Goal: Task Accomplishment & Management: Manage account settings

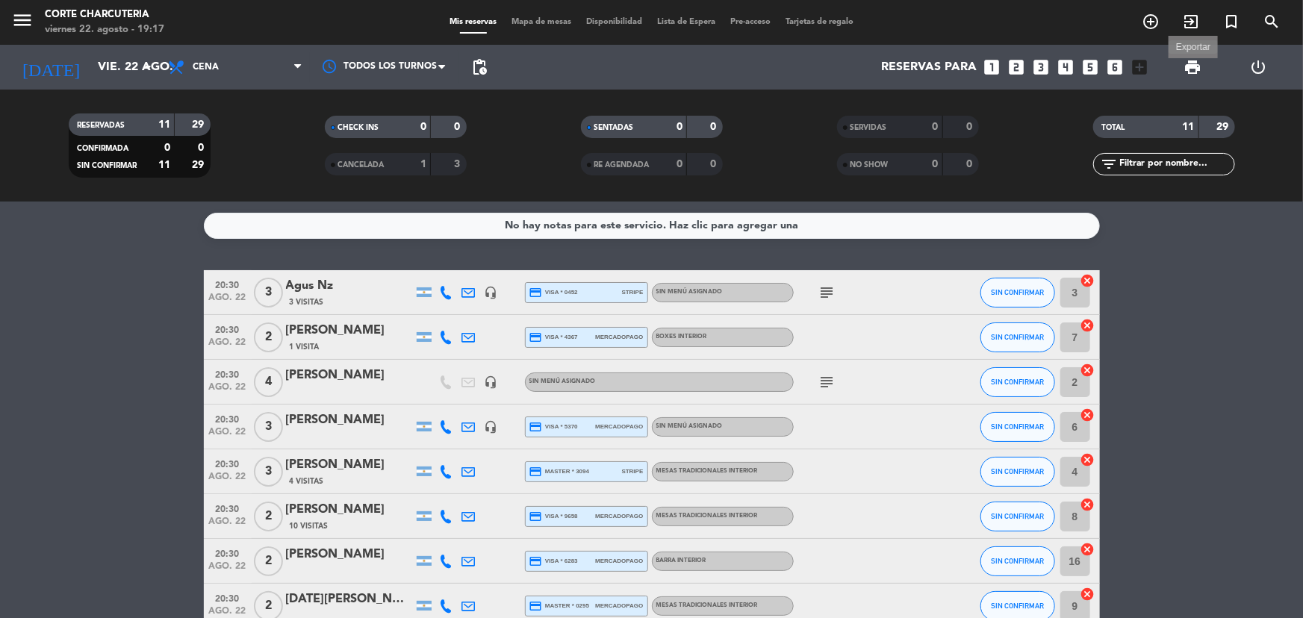
click at [1194, 66] on span "print" at bounding box center [1193, 67] width 18 height 18
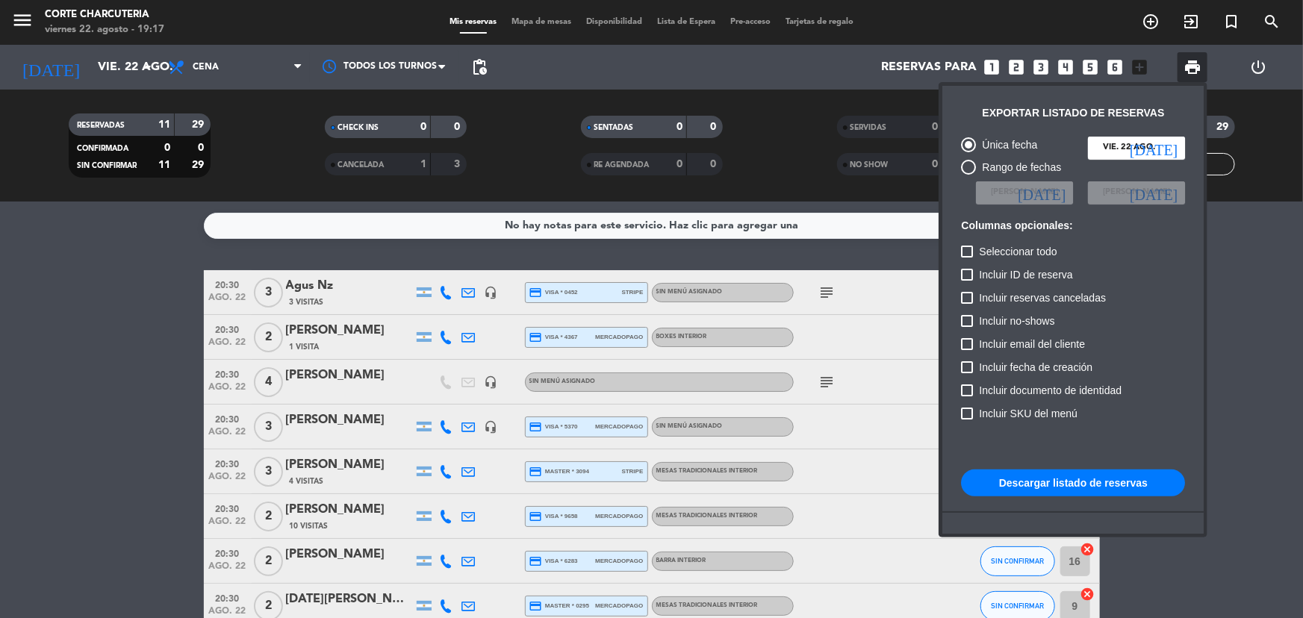
click at [1087, 480] on button "Descargar listado de reservas" at bounding box center [1073, 483] width 224 height 27
drag, startPoint x: 162, startPoint y: 281, endPoint x: 171, endPoint y: 219, distance: 62.6
click at [164, 258] on div at bounding box center [651, 309] width 1303 height 618
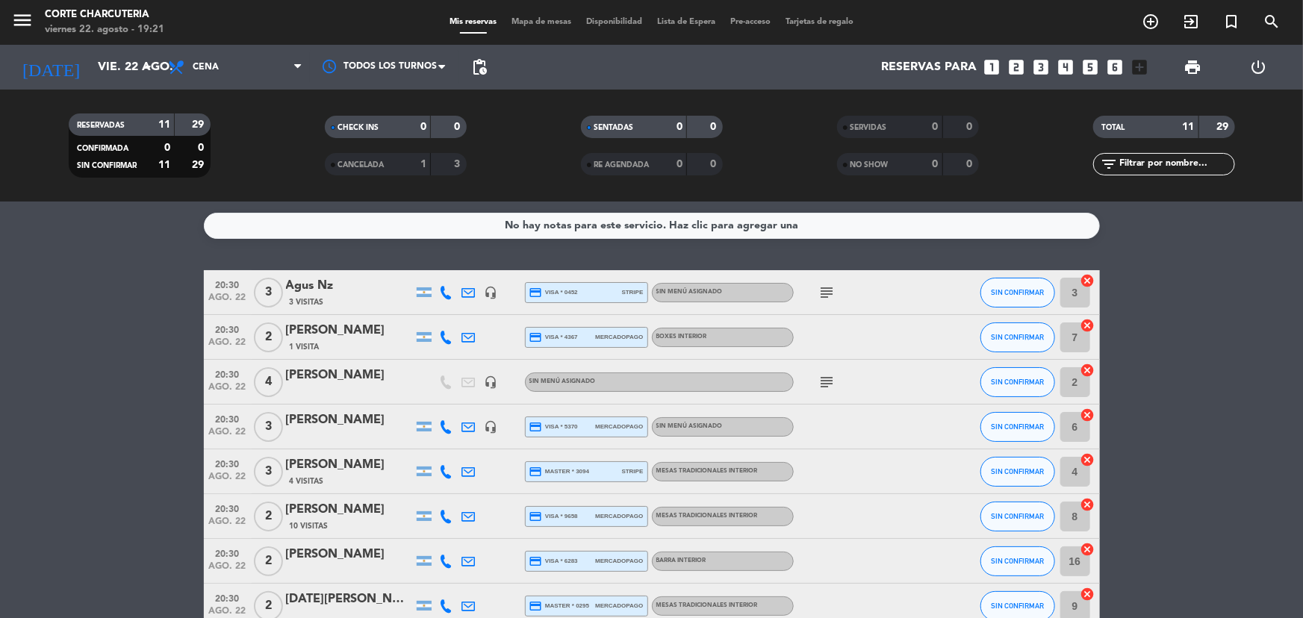
click at [1112, 67] on icon "looks_6" at bounding box center [1114, 67] width 19 height 19
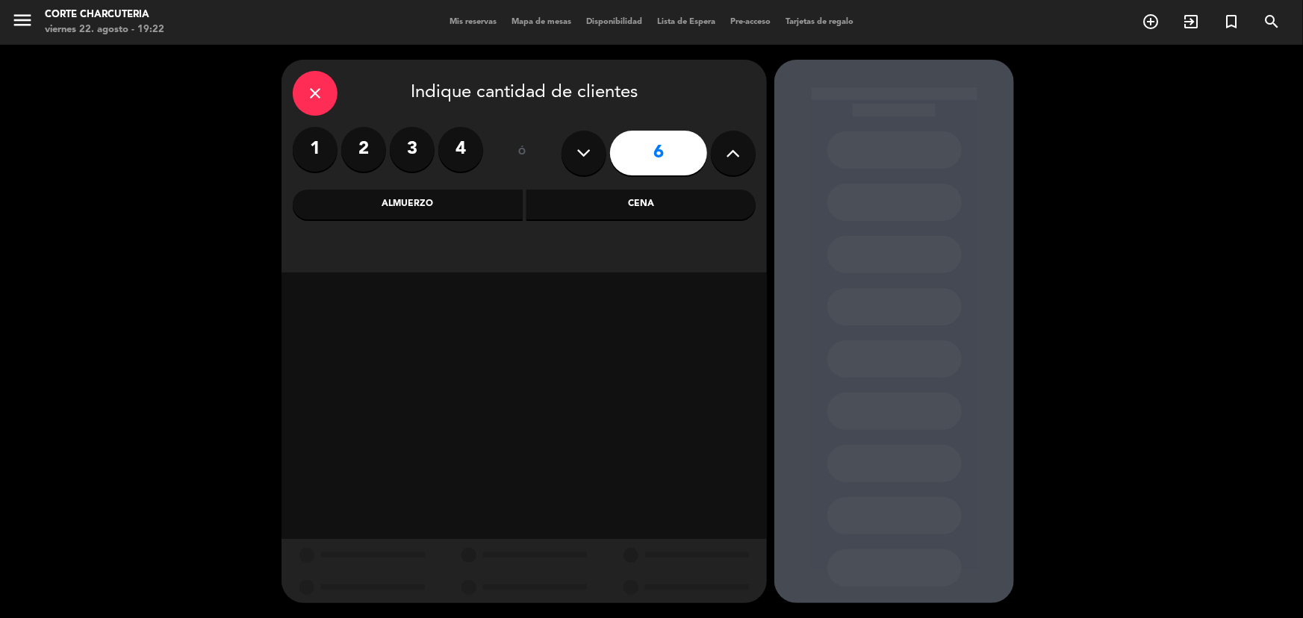
click at [595, 204] on div "Cena" at bounding box center [642, 205] width 230 height 30
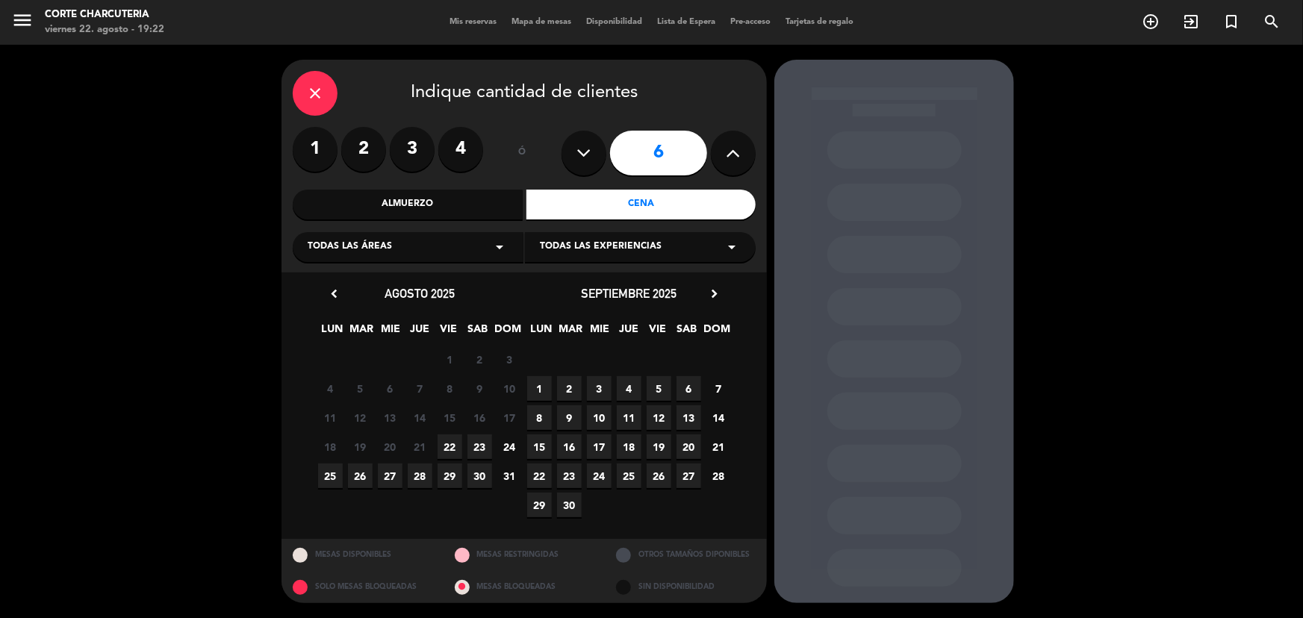
click at [406, 254] on div "Todas las áreas arrow_drop_down" at bounding box center [408, 247] width 231 height 30
click at [372, 366] on div "SALON_" at bounding box center [408, 372] width 201 height 15
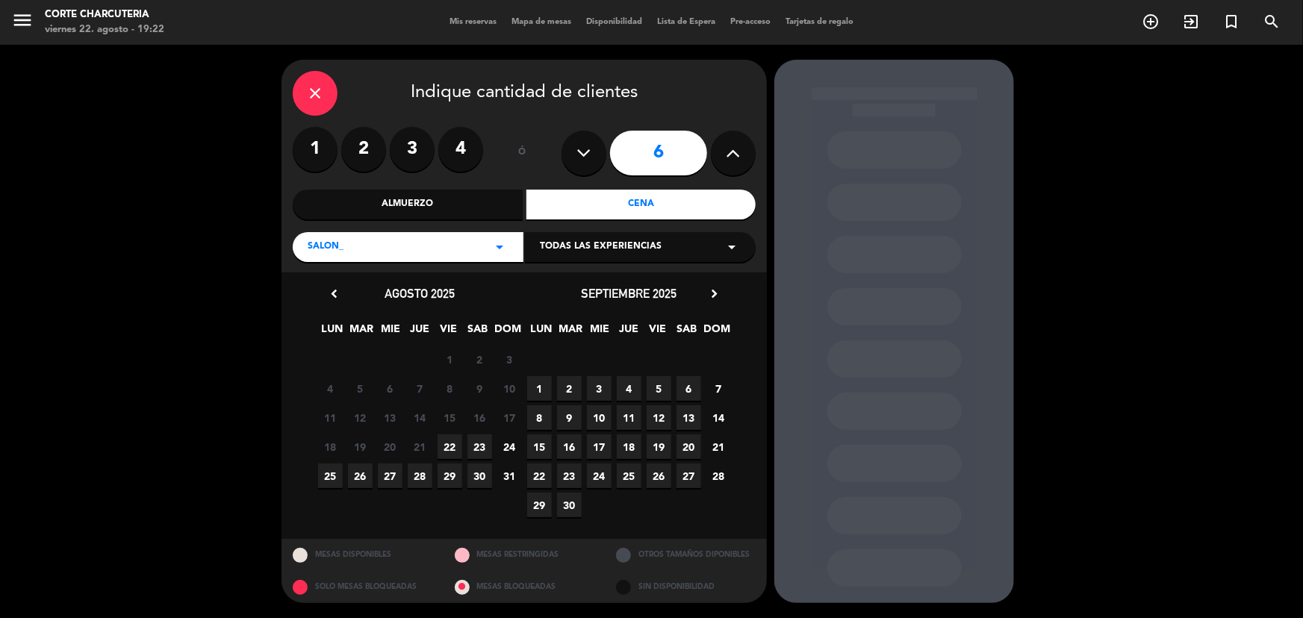
click at [453, 443] on span "22" at bounding box center [450, 447] width 25 height 25
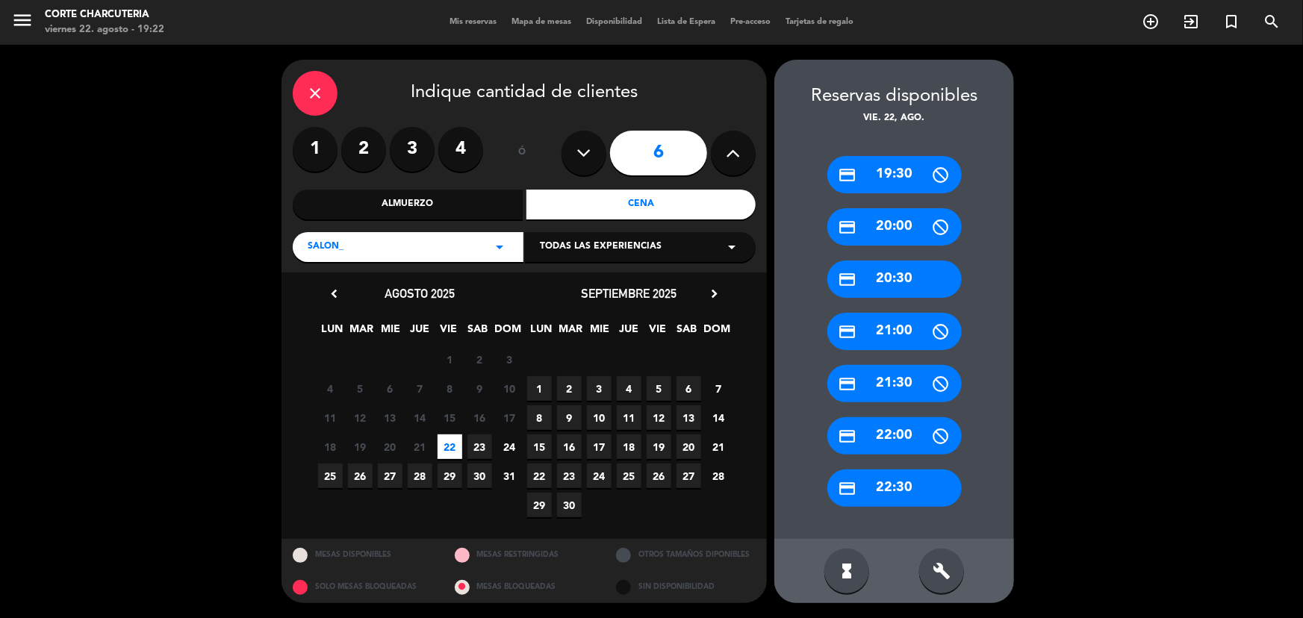
click at [892, 282] on div "credit_card 20:30" at bounding box center [895, 279] width 134 height 37
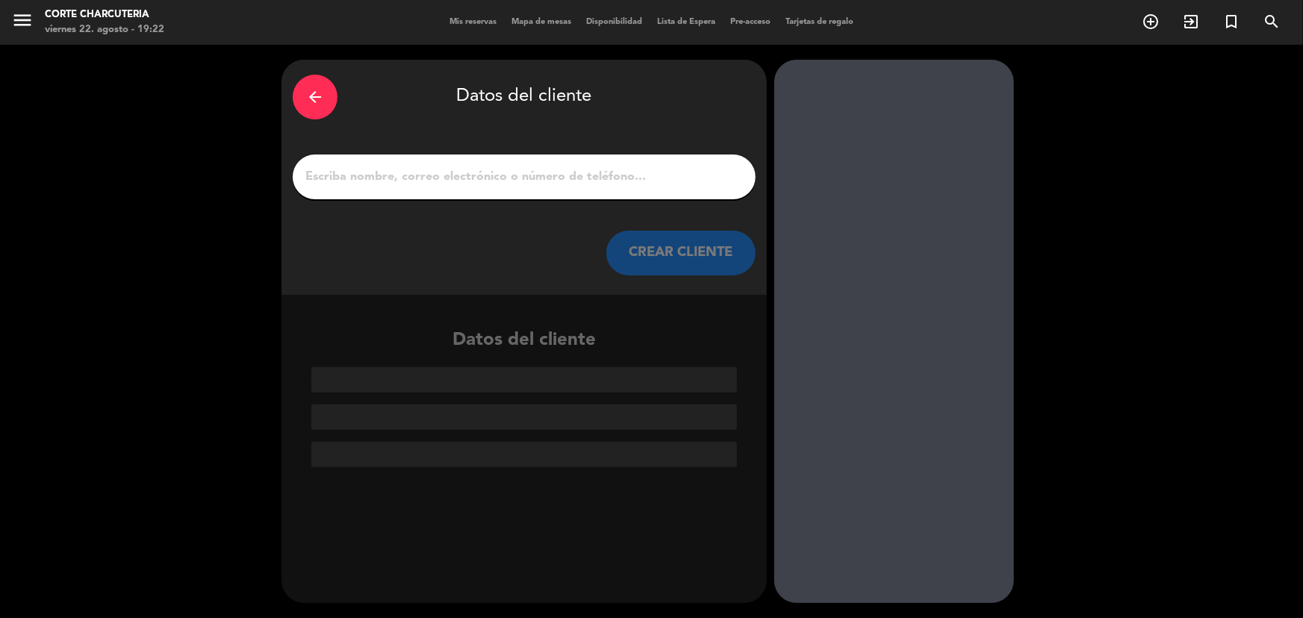
click at [554, 188] on div at bounding box center [524, 177] width 463 height 45
drag, startPoint x: 552, startPoint y: 201, endPoint x: 536, endPoint y: 175, distance: 30.5
click at [544, 181] on div "arrow_back Datos del cliente CREAR CLIENTE" at bounding box center [524, 177] width 485 height 235
click at [529, 172] on input "1" at bounding box center [524, 177] width 441 height 21
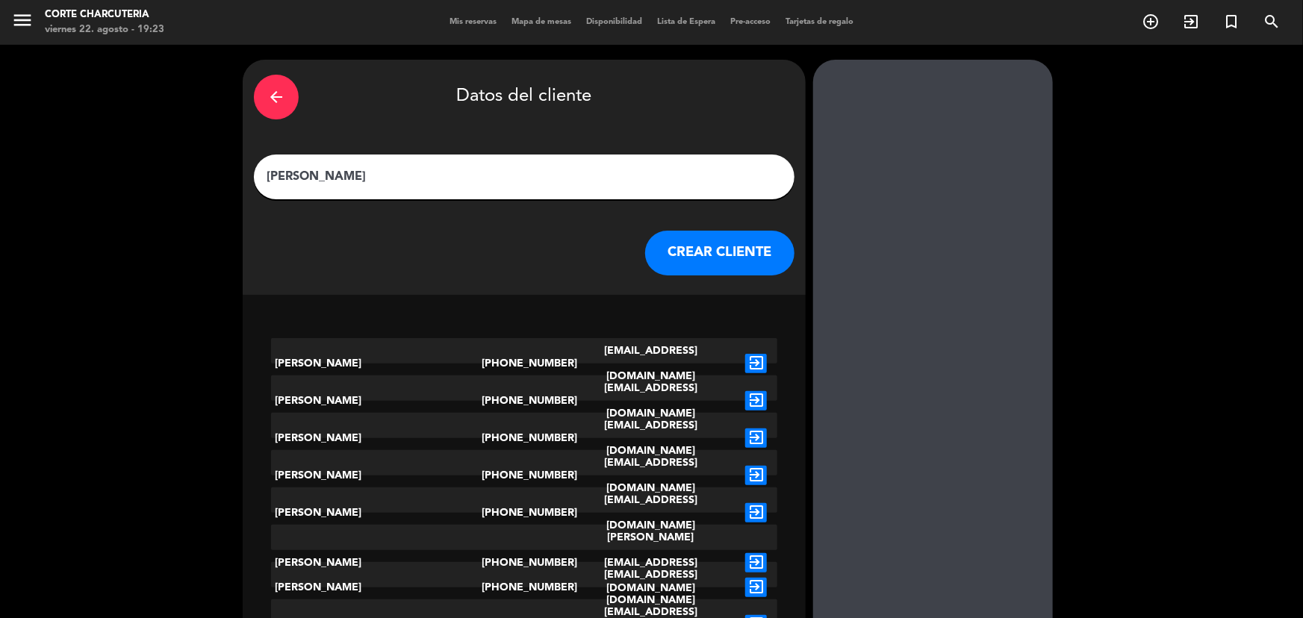
type input "[PERSON_NAME]"
click at [673, 246] on button "CREAR CLIENTE" at bounding box center [719, 253] width 149 height 45
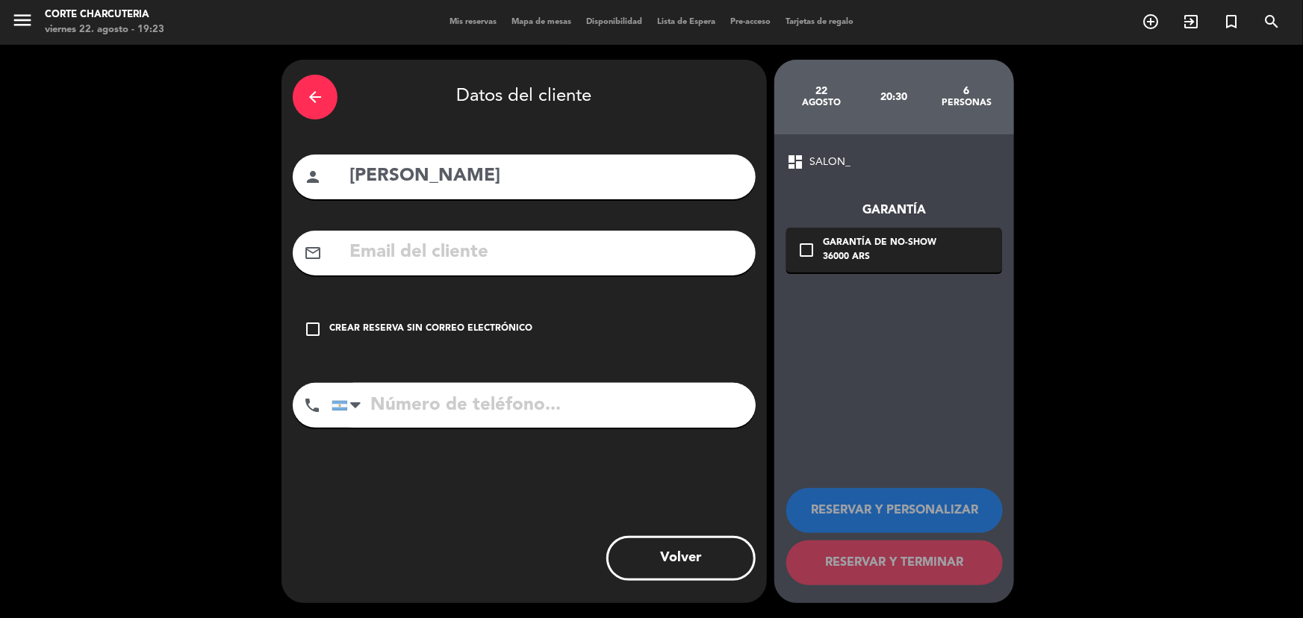
click at [851, 253] on div "36000 ARS" at bounding box center [880, 257] width 114 height 15
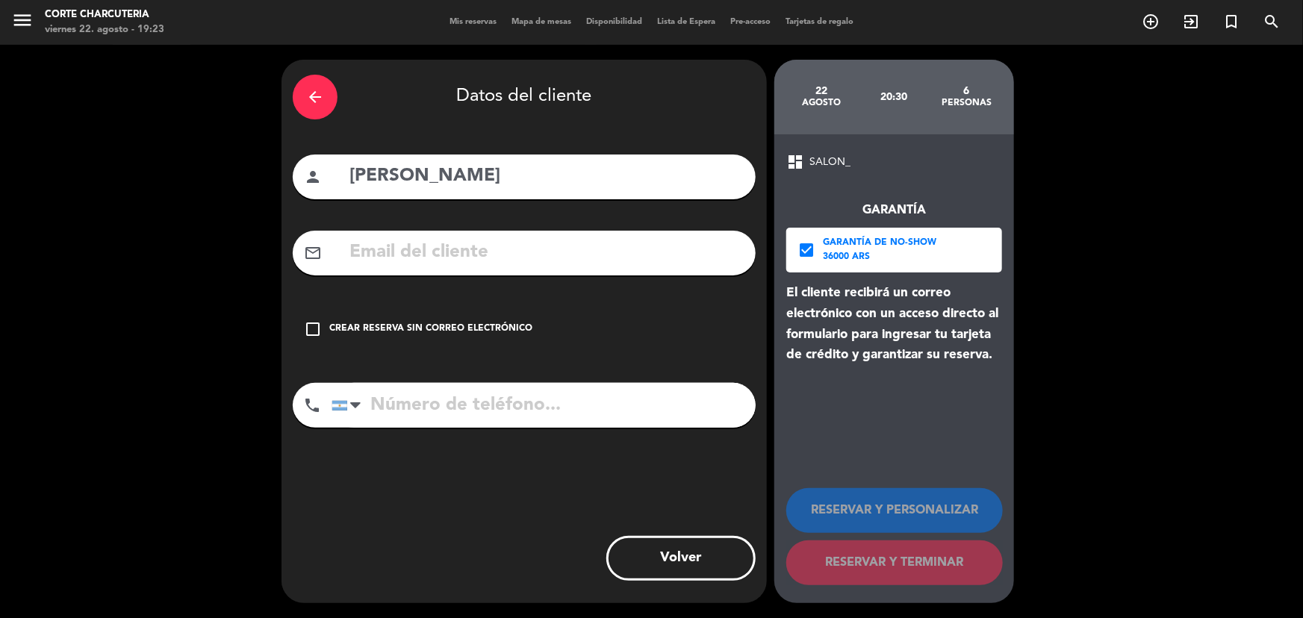
paste input "[EMAIL_ADDRESS][DOMAIN_NAME]"
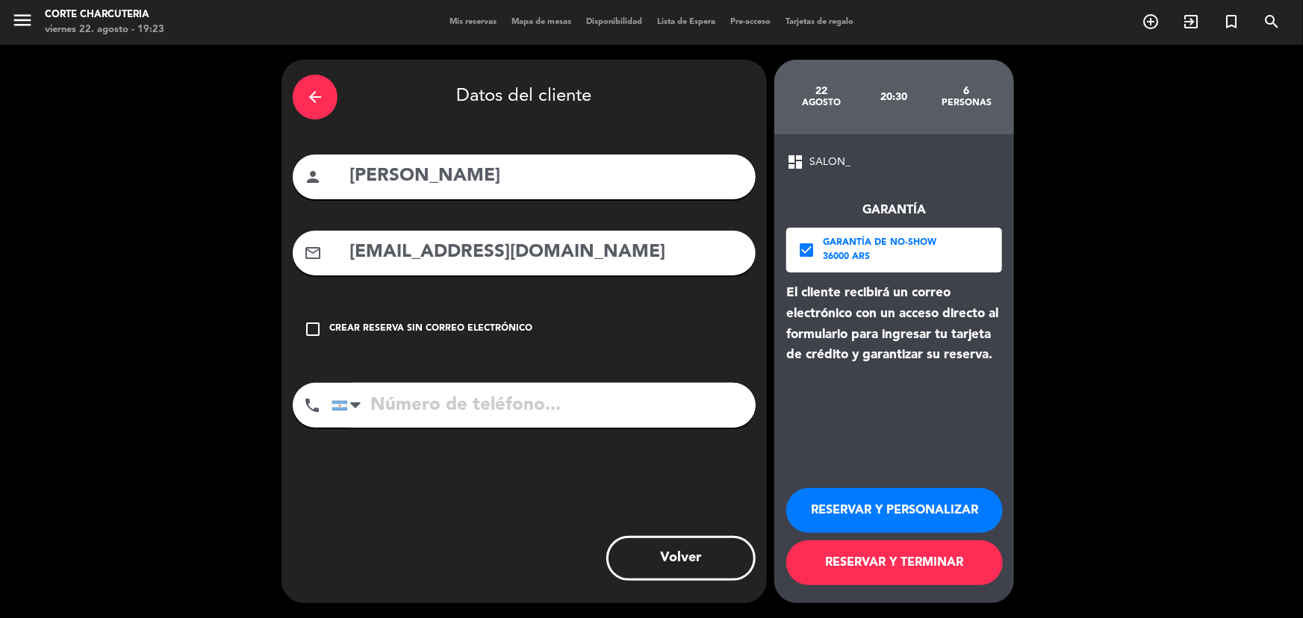
type input "[EMAIL_ADDRESS][DOMAIN_NAME]"
paste input "54 9 3513 26-7845"
type input "54 9 3513 26-7845"
click at [859, 560] on button "RESERVAR Y TERMINAR" at bounding box center [894, 563] width 217 height 45
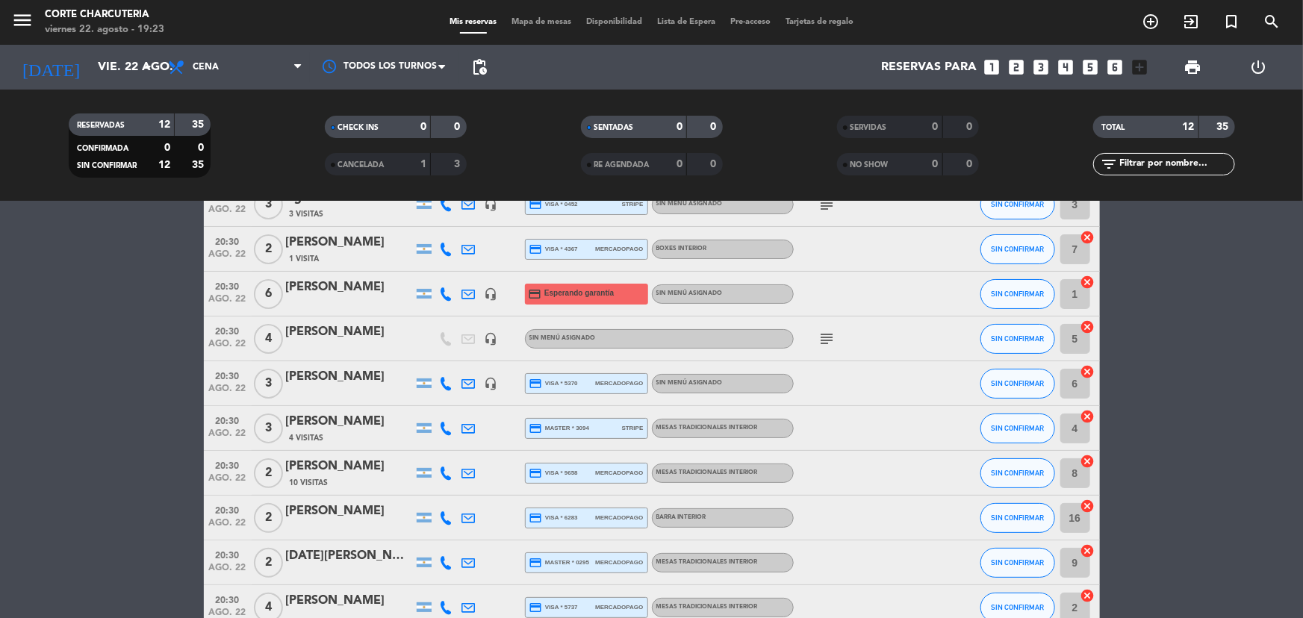
scroll to position [81, 0]
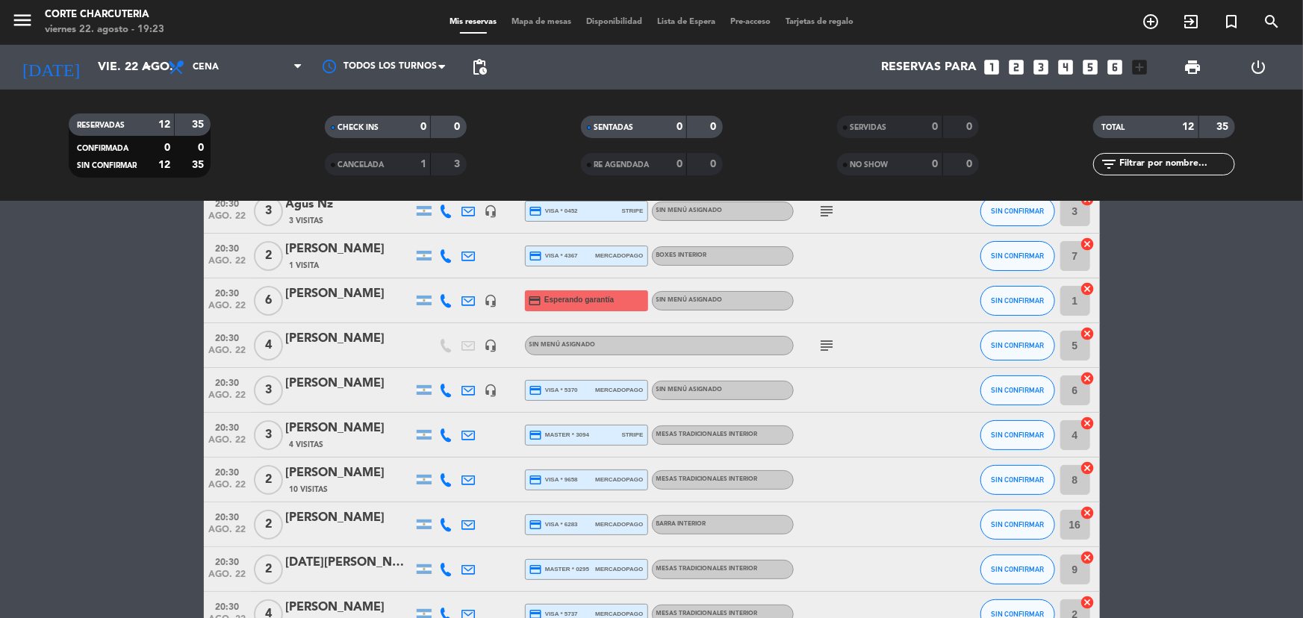
click at [326, 287] on div "[PERSON_NAME]" at bounding box center [349, 294] width 127 height 19
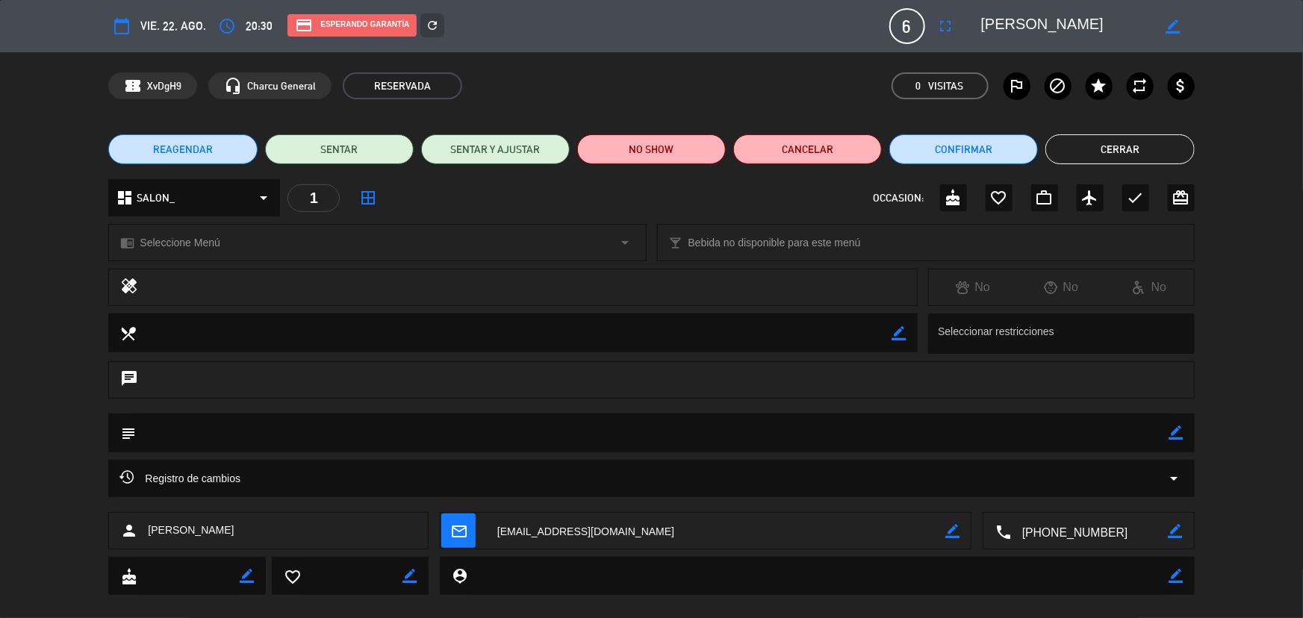
click at [948, 526] on icon "border_color" at bounding box center [953, 531] width 14 height 14
click at [640, 530] on textarea at bounding box center [716, 531] width 460 height 37
click at [500, 530] on textarea at bounding box center [716, 531] width 460 height 37
type textarea "[EMAIL_ADDRESS][DOMAIN_NAME]"
click at [955, 530] on icon at bounding box center [953, 531] width 14 height 14
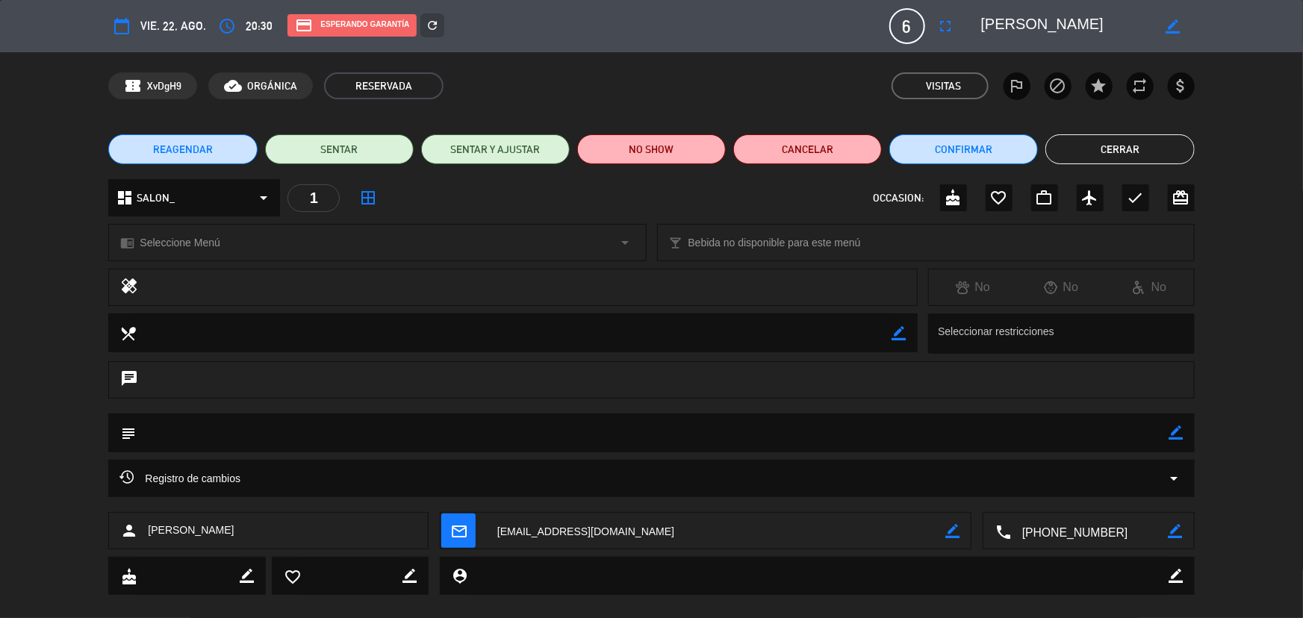
click at [458, 531] on icon "mail_outline" at bounding box center [458, 531] width 16 height 16
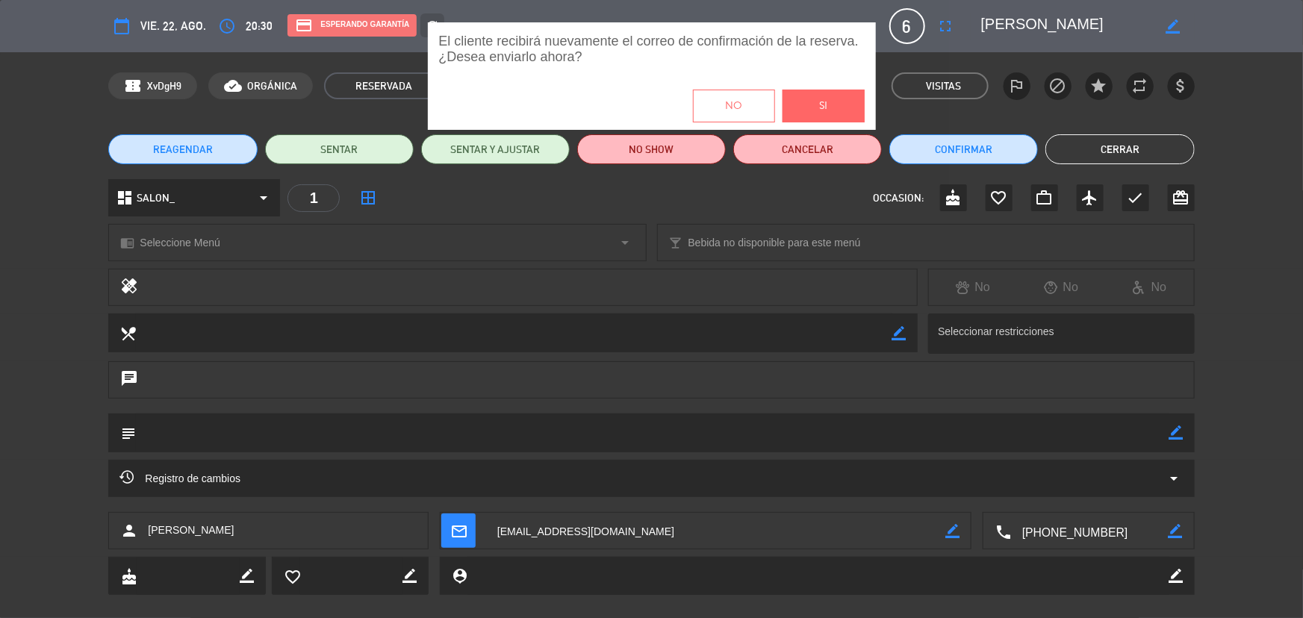
click at [835, 104] on button "Si" at bounding box center [824, 106] width 82 height 33
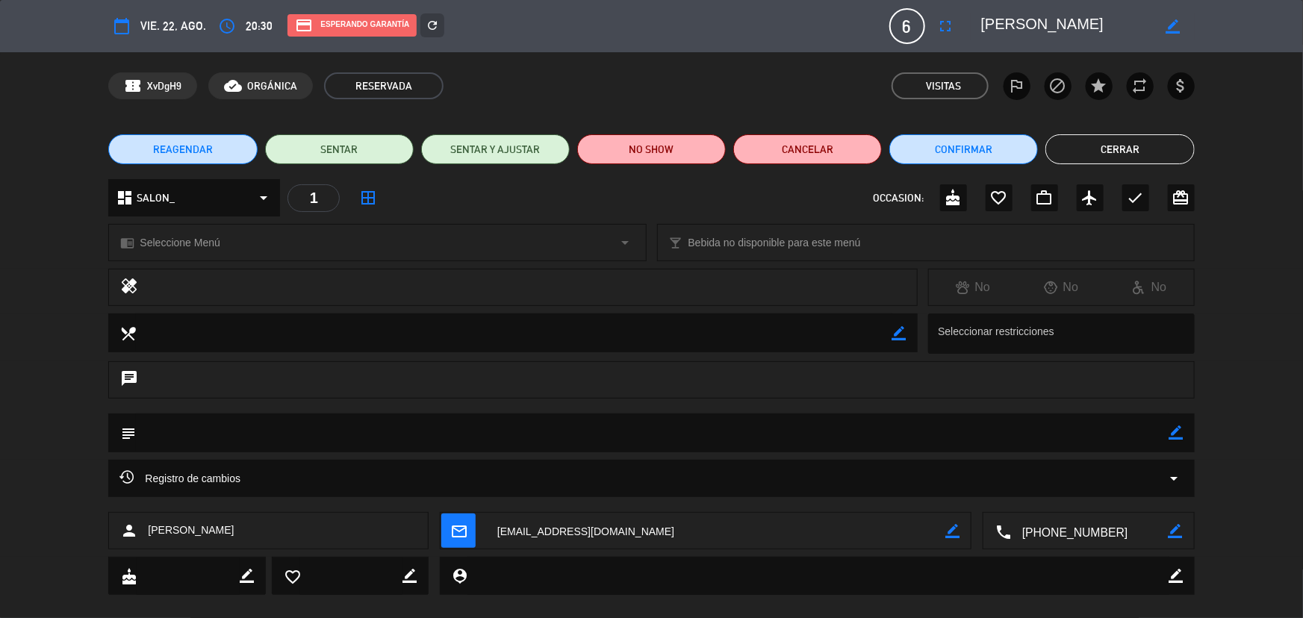
click at [1099, 149] on button "Cerrar" at bounding box center [1120, 149] width 149 height 30
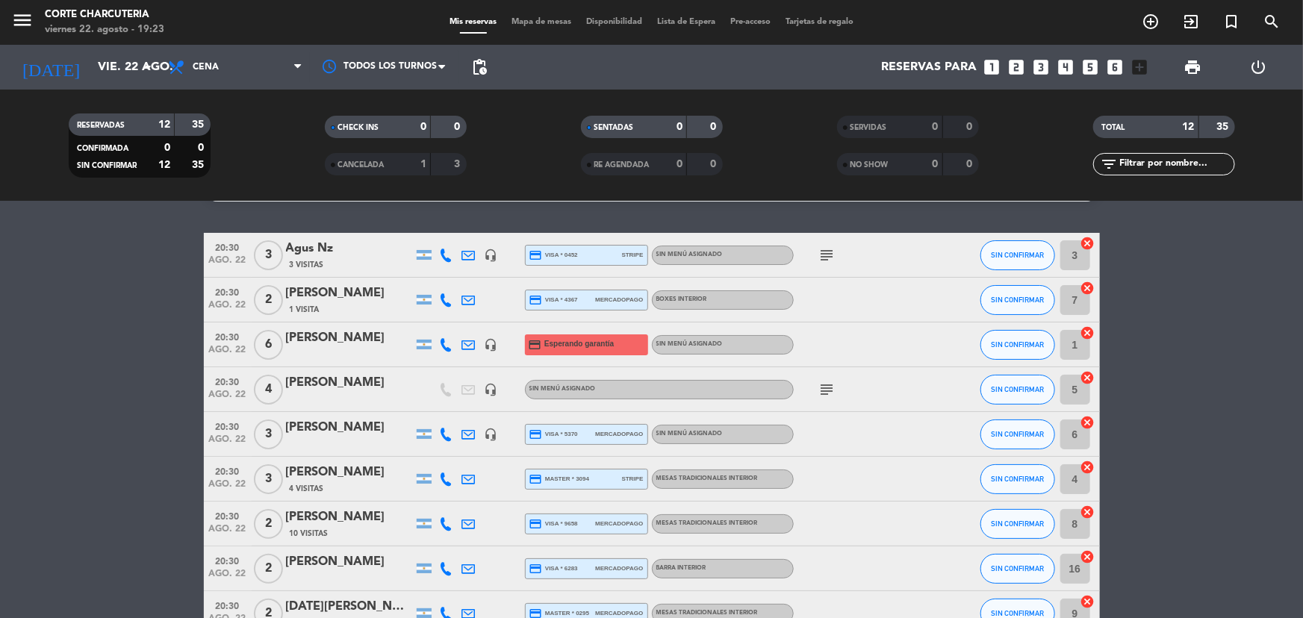
scroll to position [0, 0]
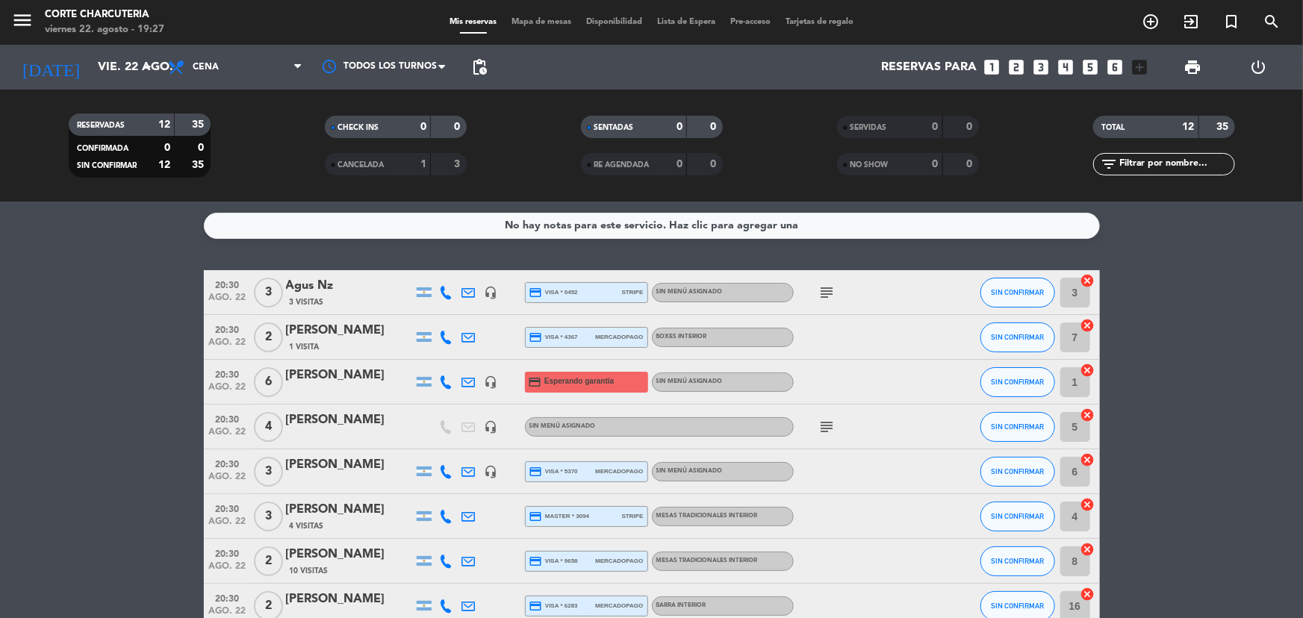
click at [1063, 62] on icon "looks_4" at bounding box center [1065, 67] width 19 height 19
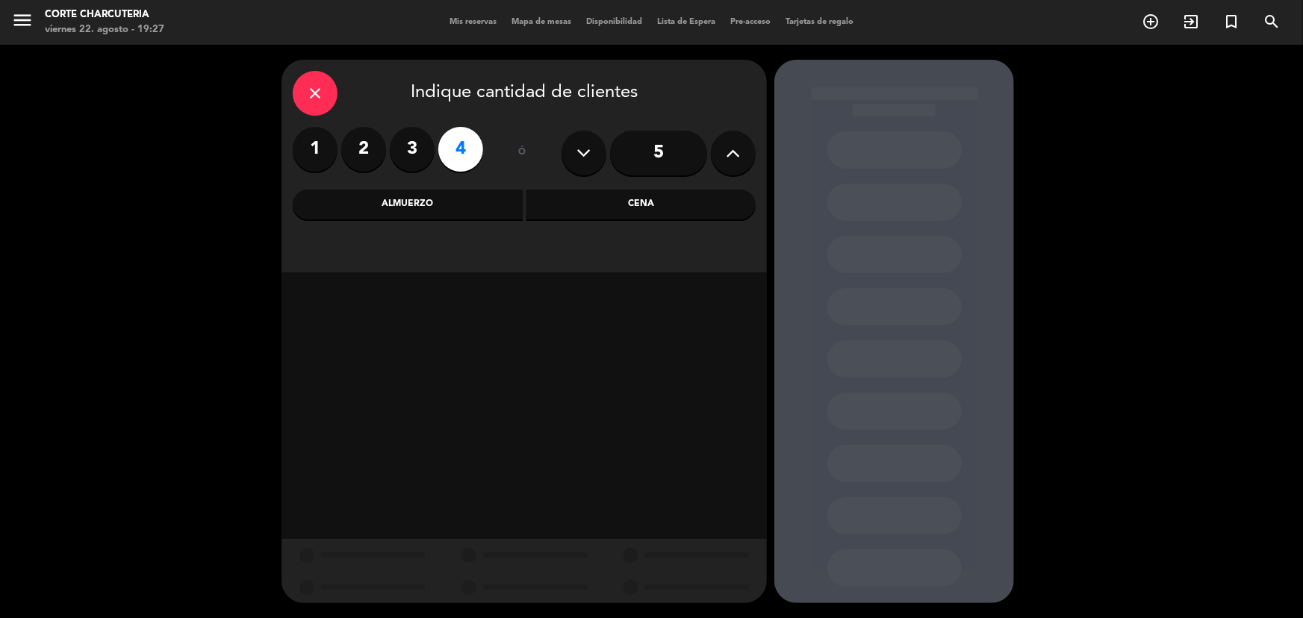
drag, startPoint x: 580, startPoint y: 212, endPoint x: 553, endPoint y: 226, distance: 30.4
click at [576, 213] on div "Cena" at bounding box center [642, 205] width 230 height 30
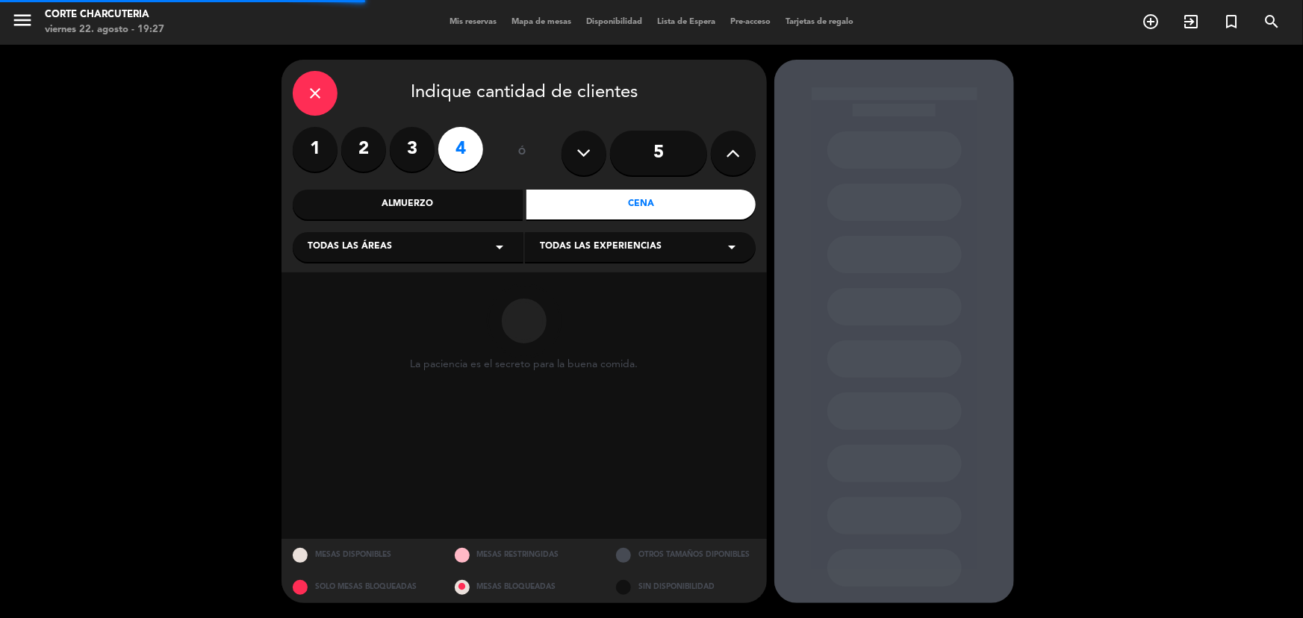
click at [382, 251] on span "Todas las áreas" at bounding box center [350, 247] width 84 height 15
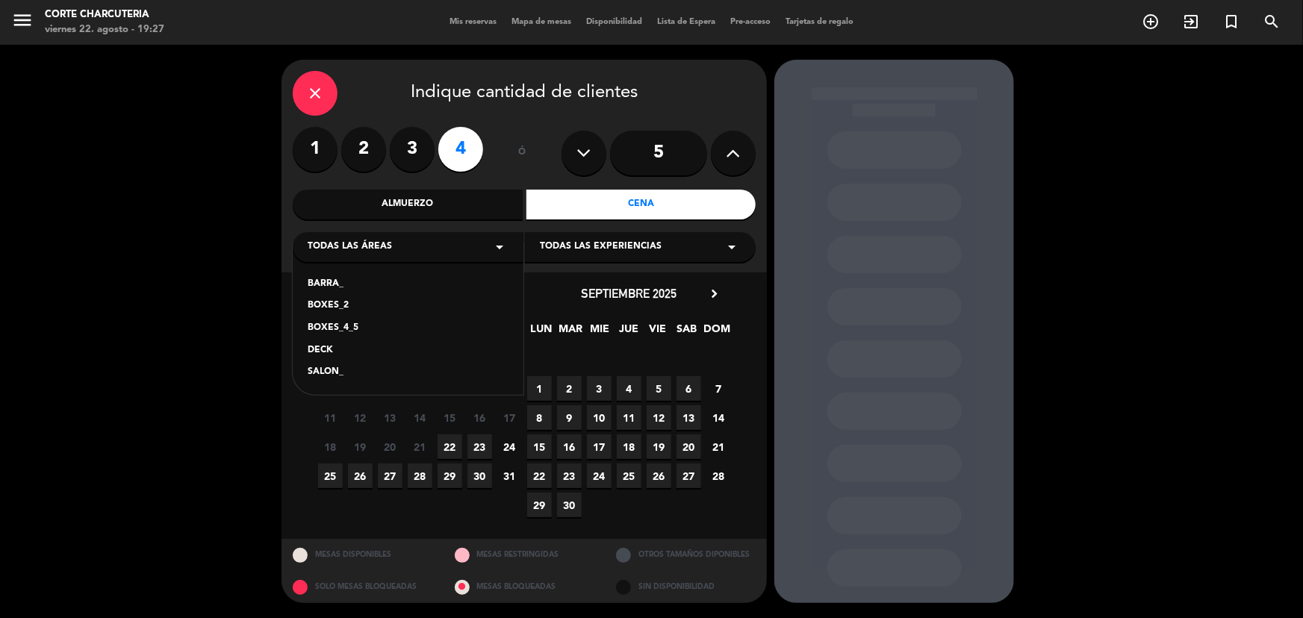
click at [347, 371] on div "SALON_" at bounding box center [408, 372] width 201 height 15
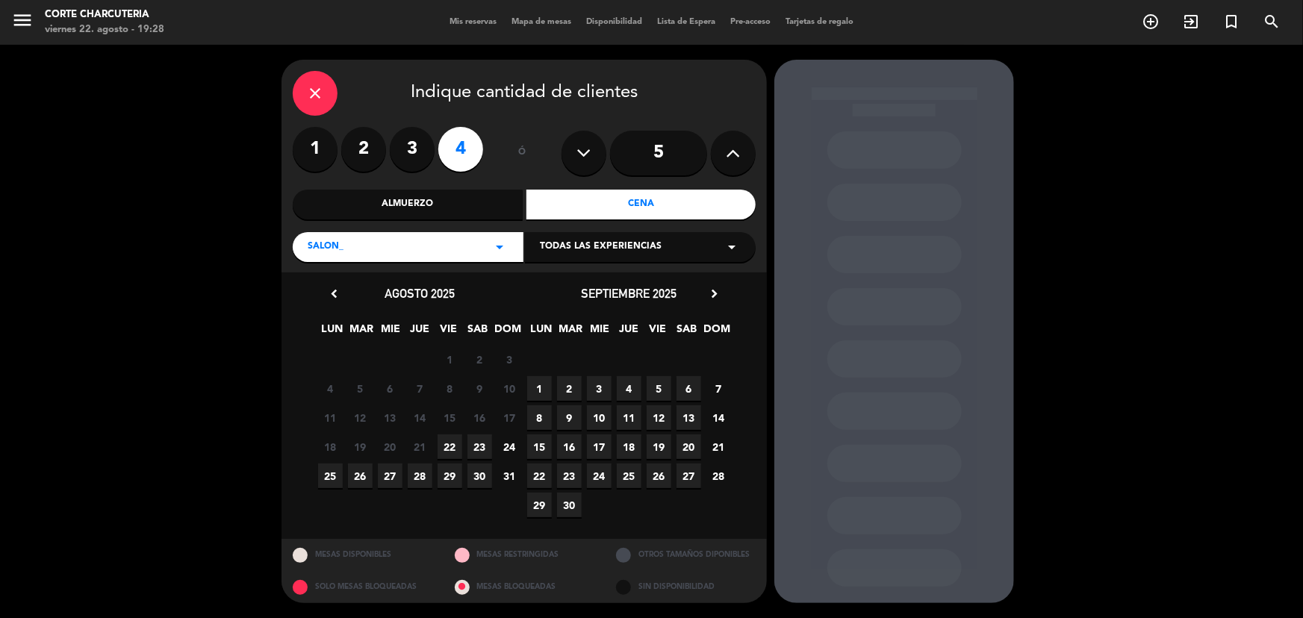
click at [476, 444] on span "23" at bounding box center [480, 447] width 25 height 25
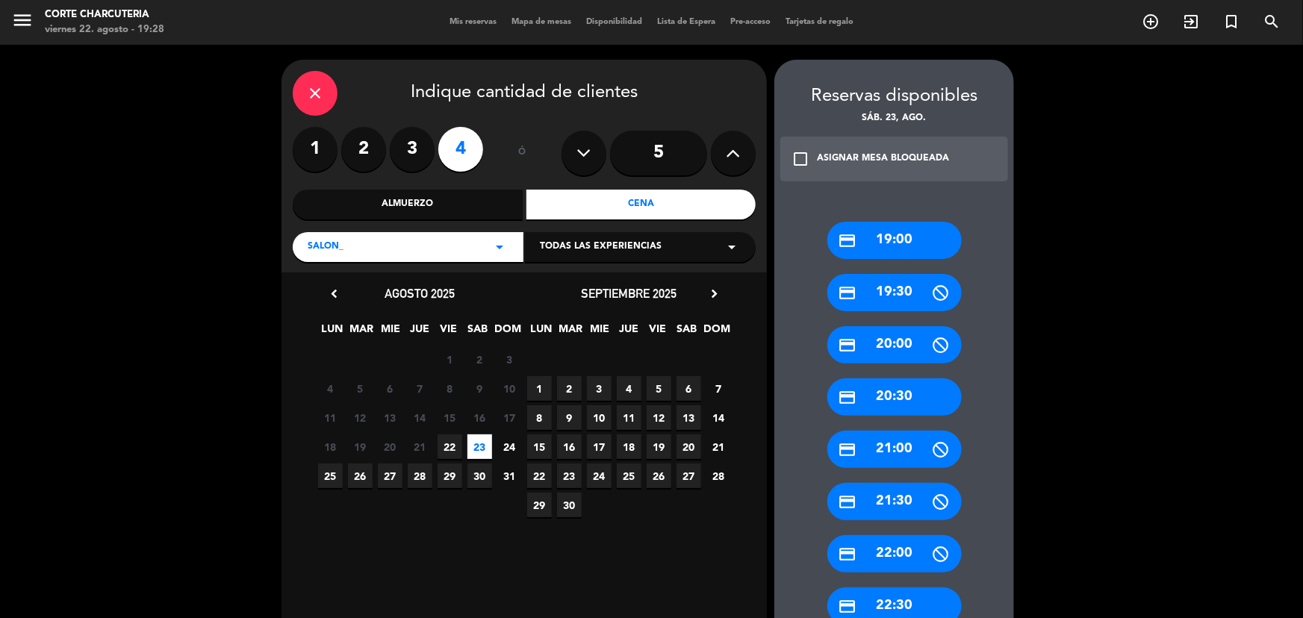
click at [891, 399] on div "credit_card 20:30" at bounding box center [895, 397] width 134 height 37
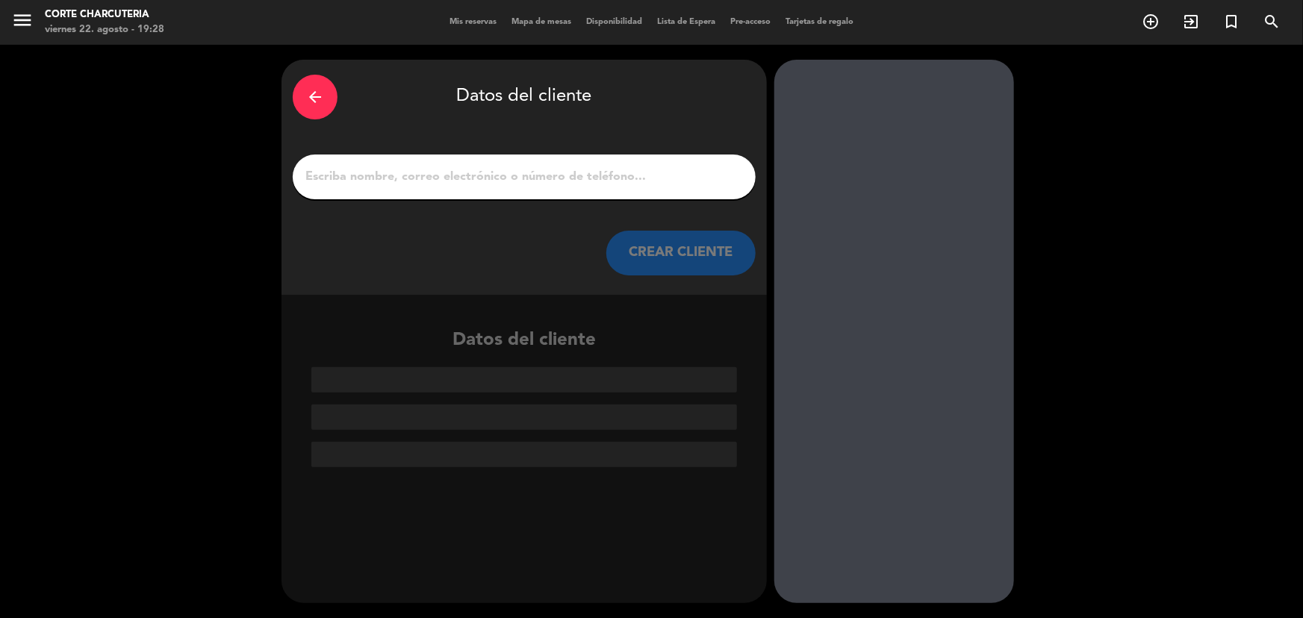
click at [544, 179] on input "1" at bounding box center [524, 177] width 441 height 21
type input "c"
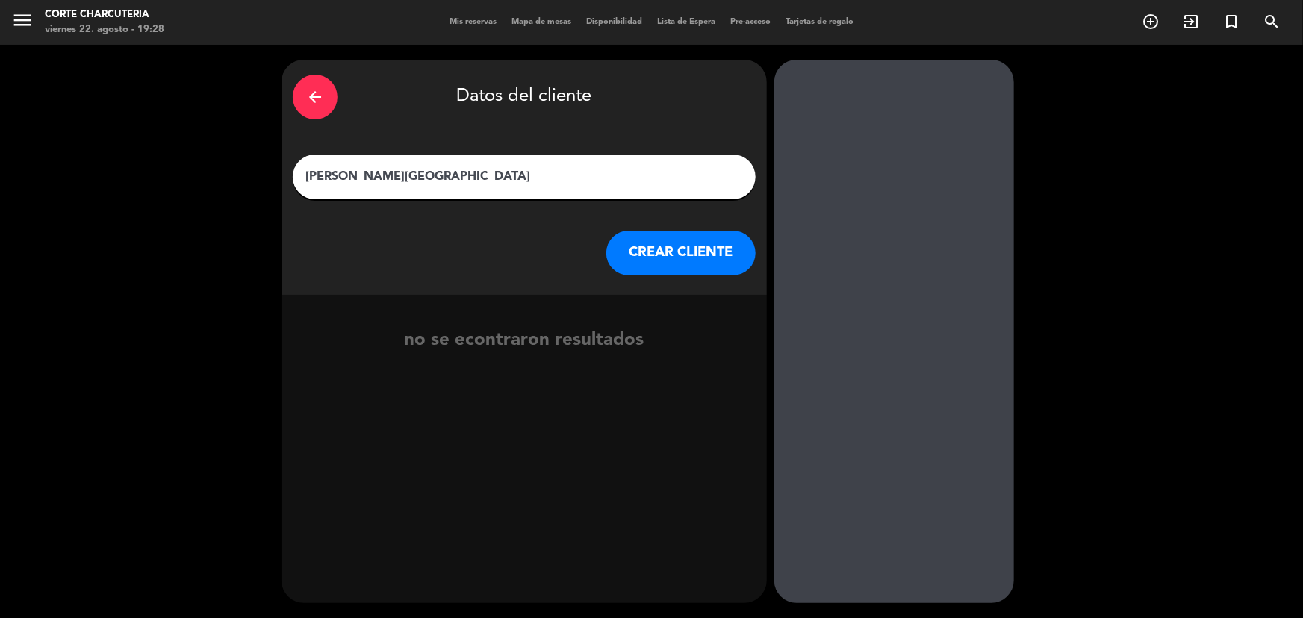
type input "[PERSON_NAME][GEOGRAPHIC_DATA]"
click at [692, 254] on button "CREAR CLIENTE" at bounding box center [680, 253] width 149 height 45
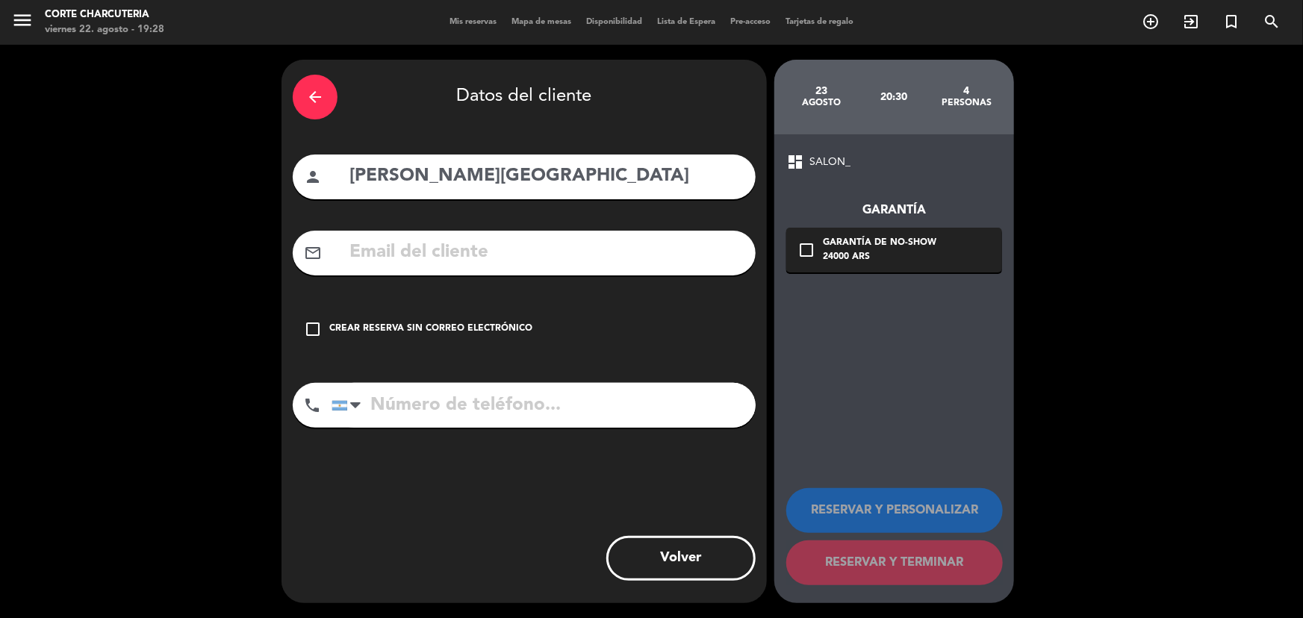
drag, startPoint x: 872, startPoint y: 249, endPoint x: 658, endPoint y: 249, distance: 214.4
click at [869, 249] on div "Garantía de no-show" at bounding box center [880, 243] width 114 height 15
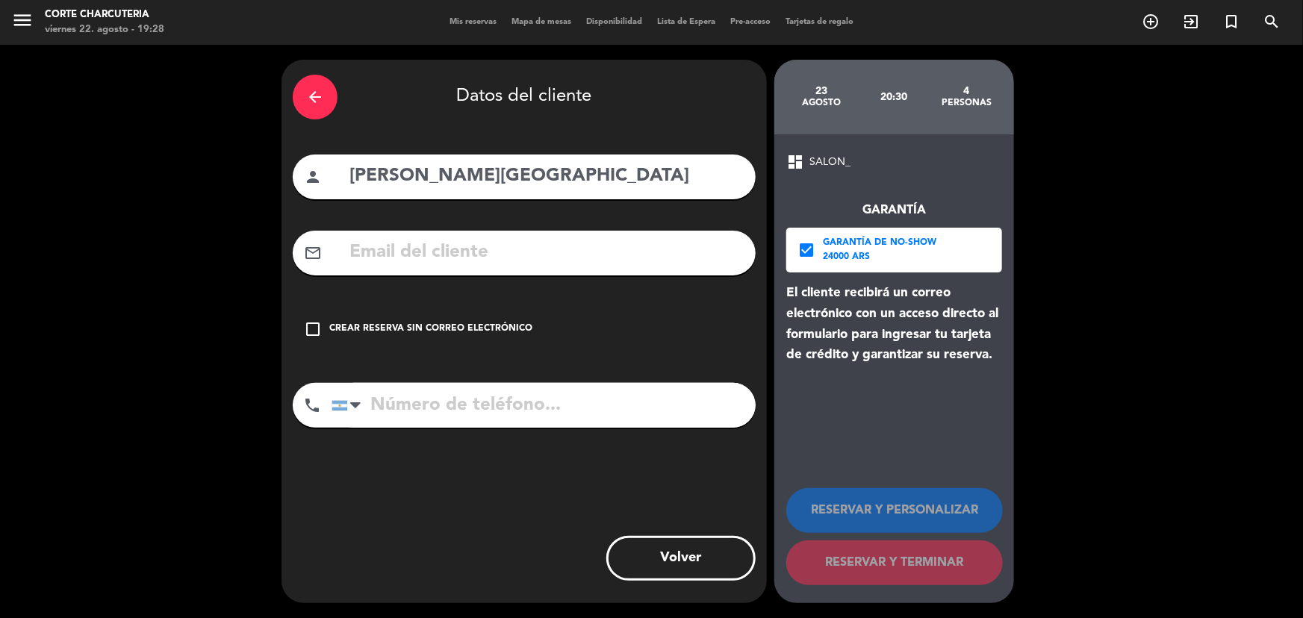
paste input "[EMAIL_ADDRESS][DOMAIN_NAME]"
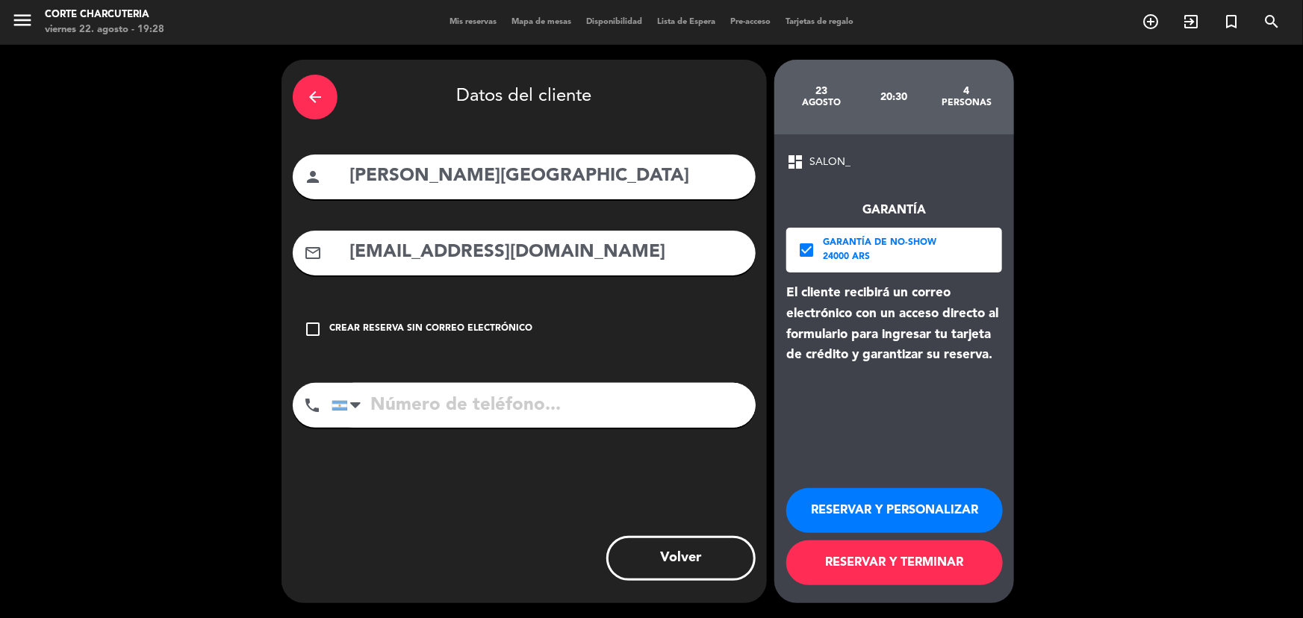
type input "[EMAIL_ADDRESS][DOMAIN_NAME]"
click at [848, 566] on button "RESERVAR Y TERMINAR" at bounding box center [894, 563] width 217 height 45
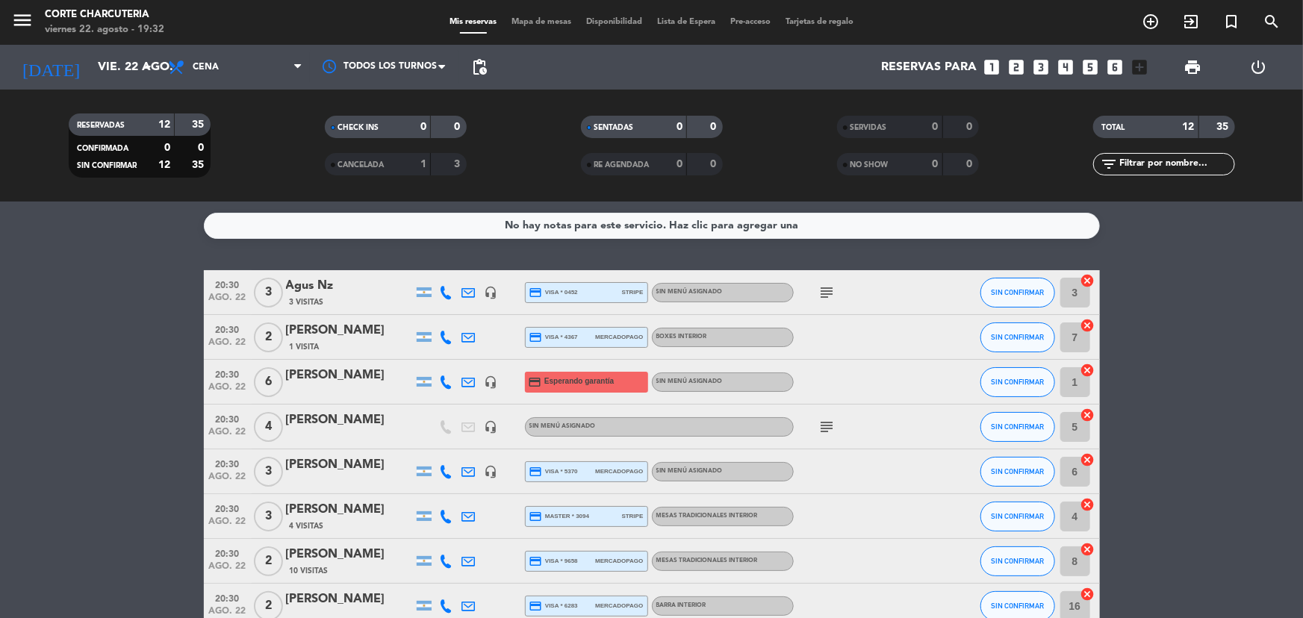
click at [320, 367] on div "[PERSON_NAME]" at bounding box center [349, 375] width 127 height 19
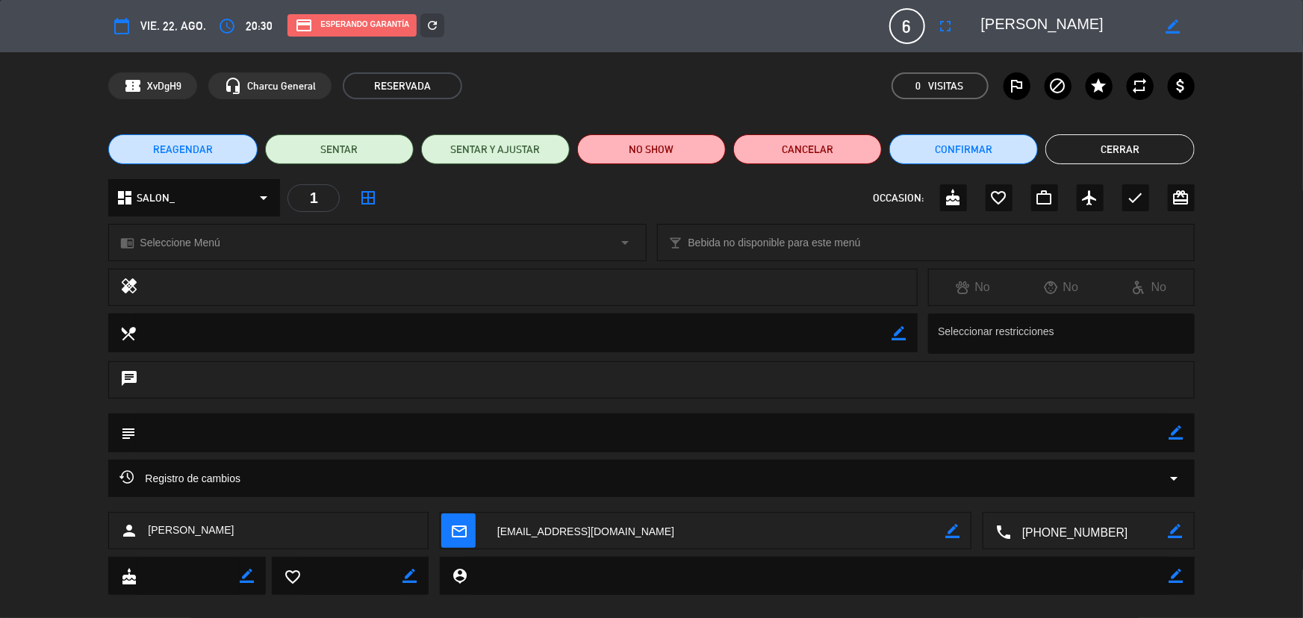
click at [1150, 139] on button "Cerrar" at bounding box center [1120, 149] width 149 height 30
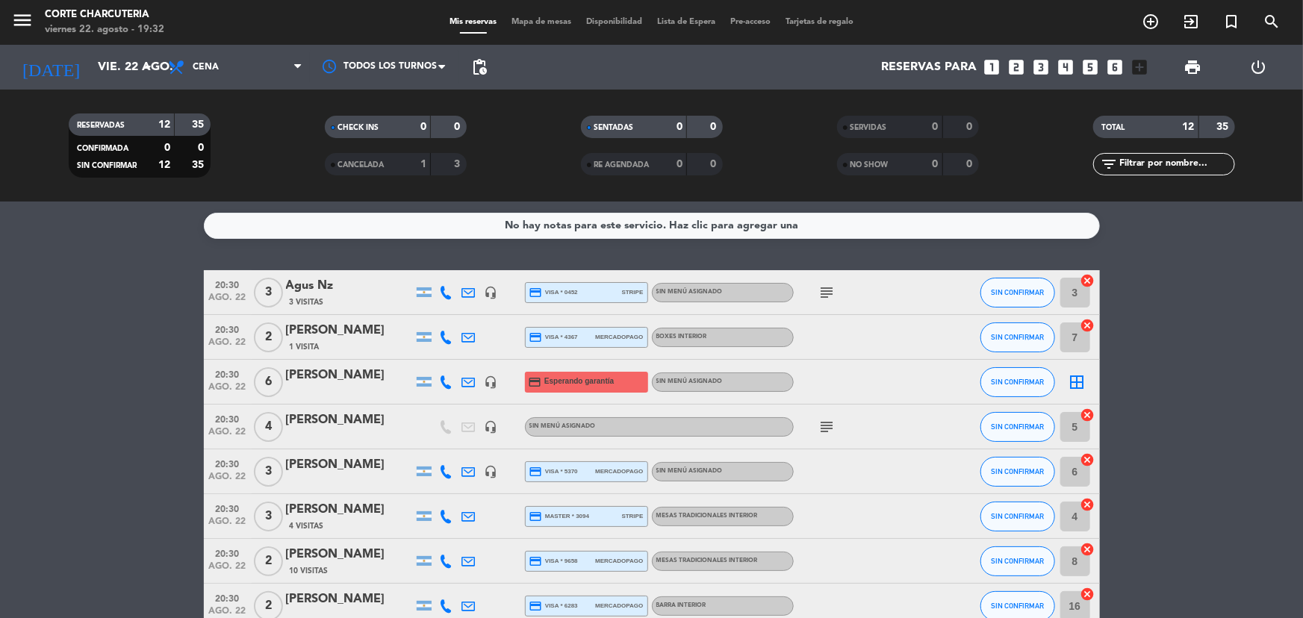
click at [308, 379] on div "[PERSON_NAME]" at bounding box center [349, 375] width 127 height 19
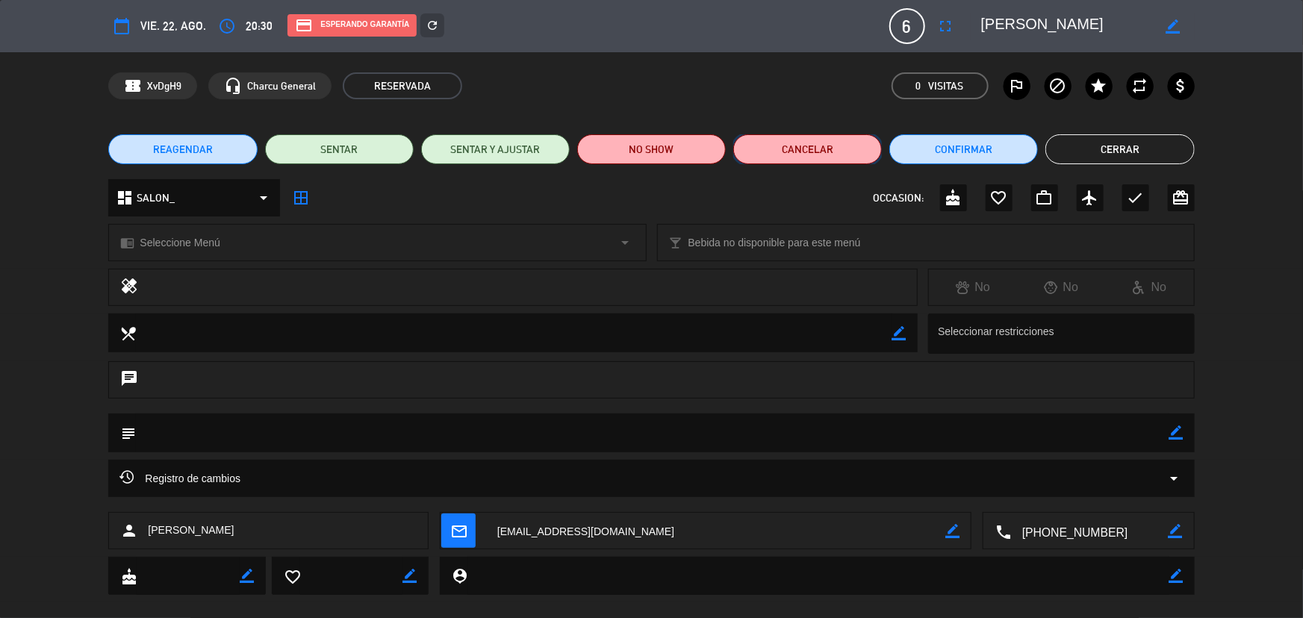
click at [778, 143] on button "Cancelar" at bounding box center [807, 149] width 149 height 30
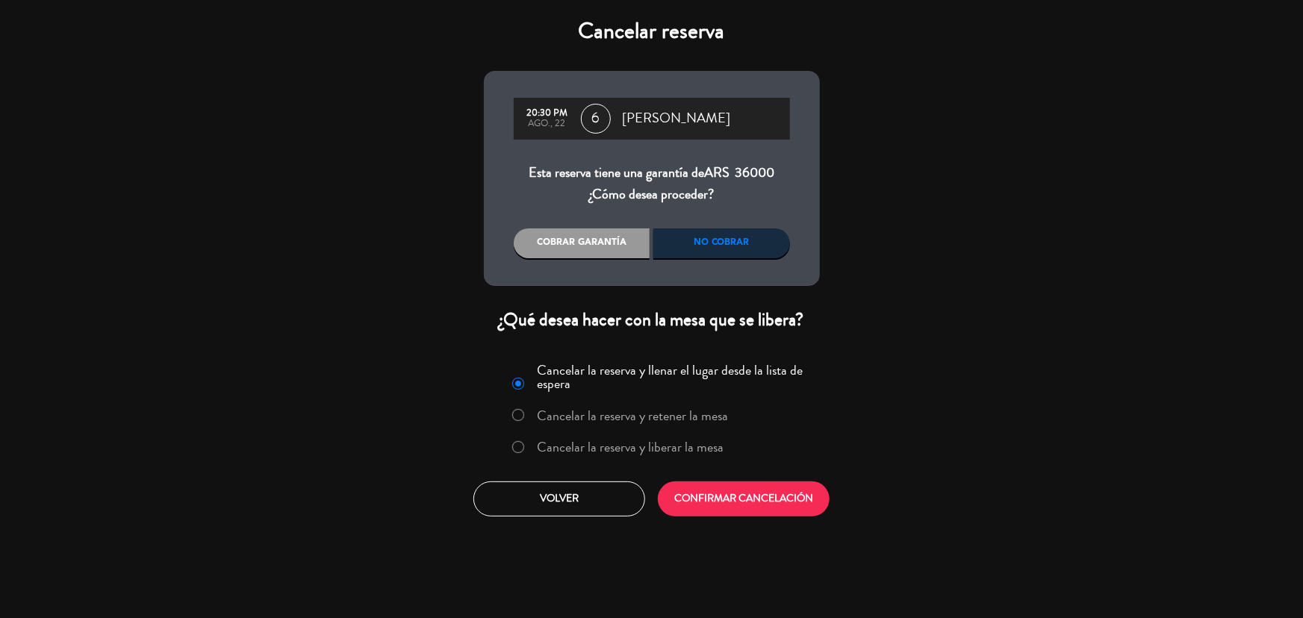
click at [739, 251] on div "No cobrar" at bounding box center [722, 244] width 137 height 30
click at [683, 448] on label "Cancelar la reserva y liberar la mesa" at bounding box center [630, 447] width 187 height 13
click at [688, 450] on label "Cancelar la reserva y liberar la mesa" at bounding box center [630, 447] width 187 height 13
click at [739, 503] on button "CONFIRMAR CANCELACIÓN" at bounding box center [744, 499] width 172 height 35
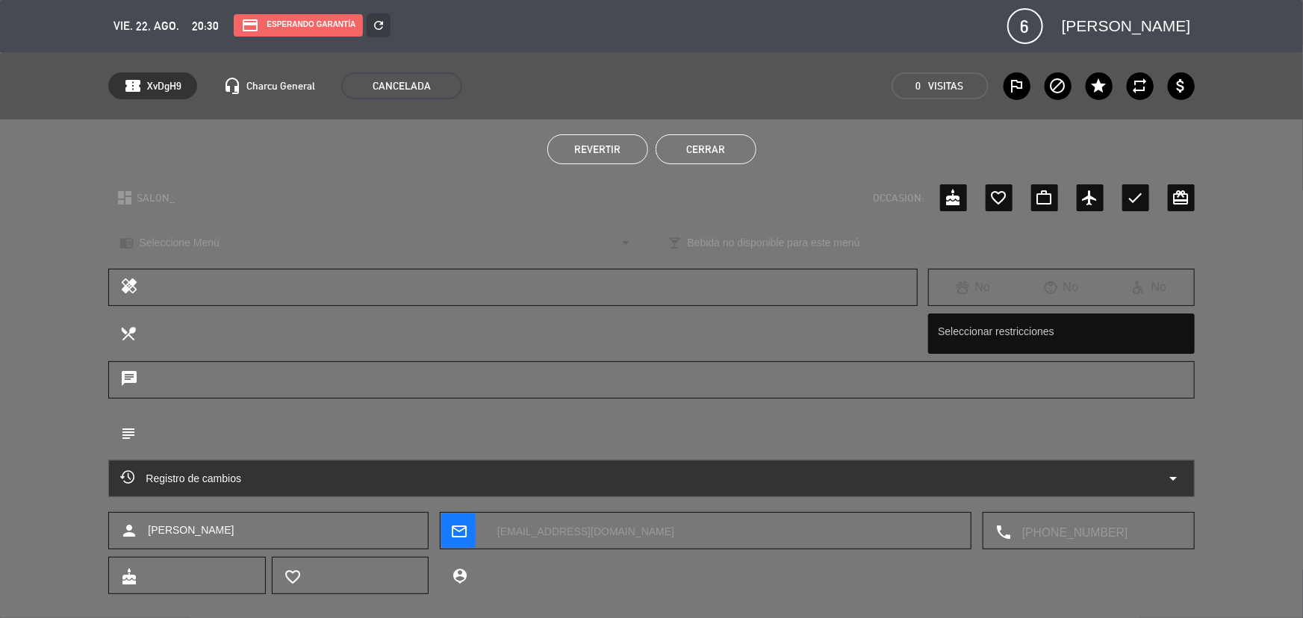
click at [695, 152] on button "Cerrar" at bounding box center [706, 149] width 101 height 30
